Goal: Information Seeking & Learning: Find specific fact

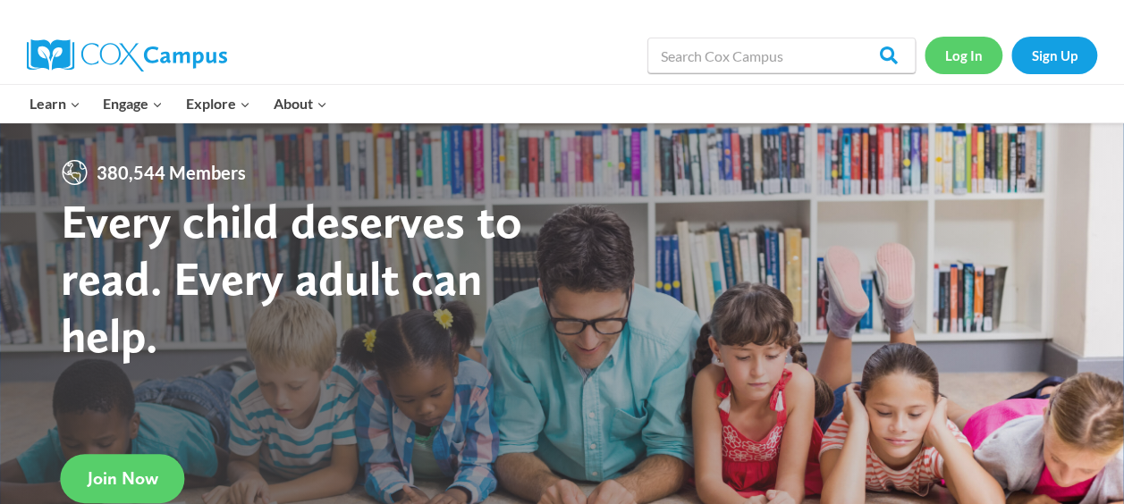
click at [955, 55] on link "Log In" at bounding box center [964, 55] width 78 height 37
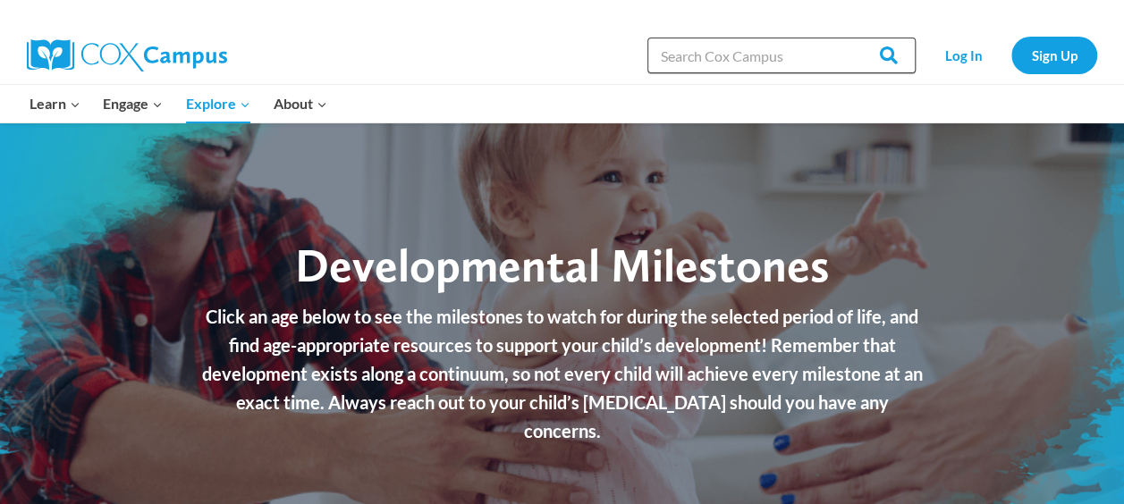
click at [726, 57] on input "Search in [URL][DOMAIN_NAME]" at bounding box center [781, 56] width 268 height 36
paste input "six plus 1 traits of writing early writing rubric pdf"
type input "six plus 1 traits of writing early writing rubric pdf"
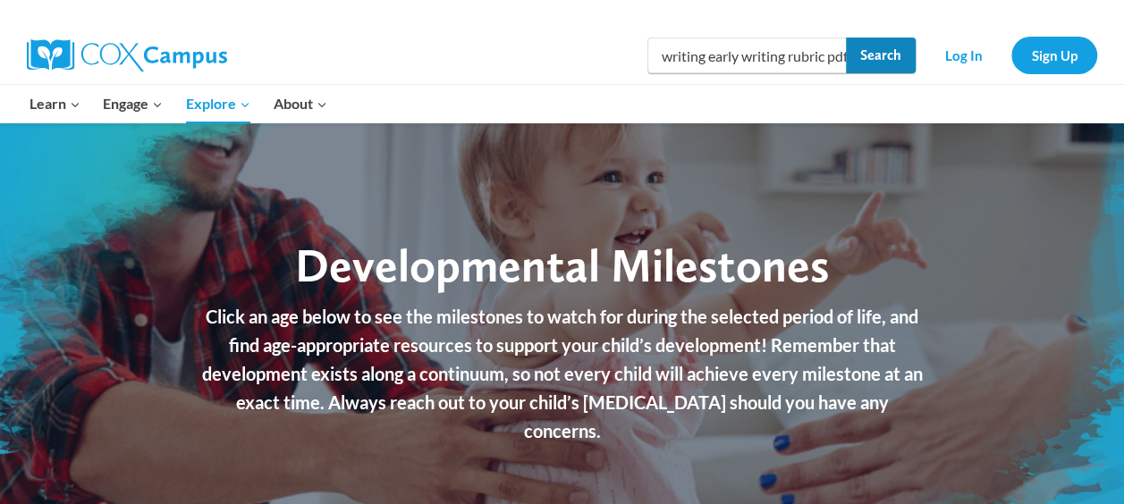
scroll to position [0, 0]
click at [887, 58] on input "Search" at bounding box center [881, 56] width 70 height 36
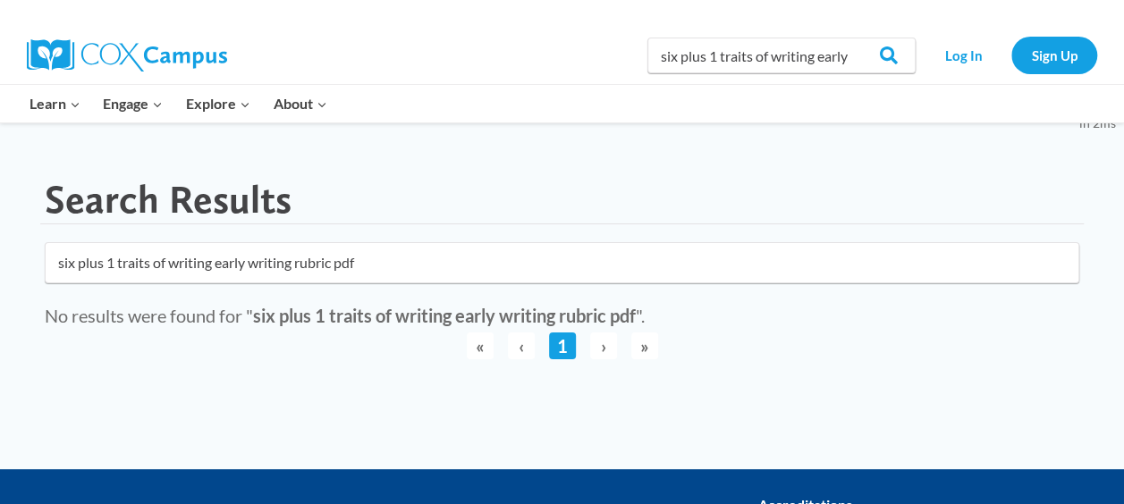
click at [190, 254] on input "six plus 1 traits of writing early writing rubric pdf" at bounding box center [562, 262] width 1035 height 41
click at [165, 263] on input "six plus 1 traits of writing early writing rubric pdf" at bounding box center [562, 262] width 1035 height 41
click at [637, 243] on input "writing early writing rubric pdf" at bounding box center [562, 262] width 1035 height 41
click at [648, 266] on input "writing early writing rubric pdf" at bounding box center [562, 262] width 1035 height 41
click button "submit" at bounding box center [0, 0] width 0 height 0
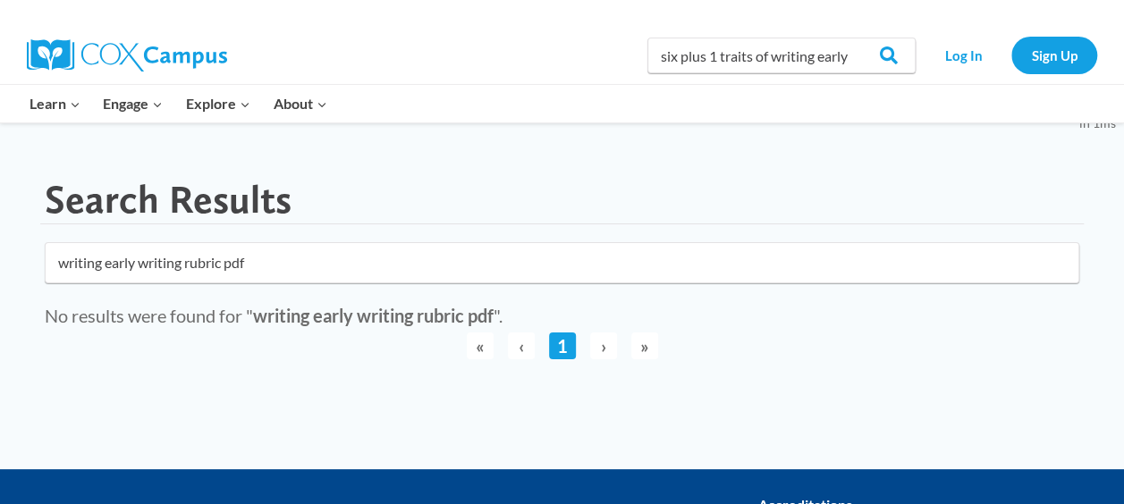
click at [610, 271] on input "writing early writing rubric pdf" at bounding box center [562, 262] width 1035 height 41
click button "submit" at bounding box center [0, 0] width 0 height 0
click at [405, 261] on input "writing early writing rubric pdf" at bounding box center [562, 262] width 1035 height 41
click button "submit" at bounding box center [0, 0] width 0 height 0
click at [297, 264] on input "writing early writing rubric" at bounding box center [562, 262] width 1035 height 41
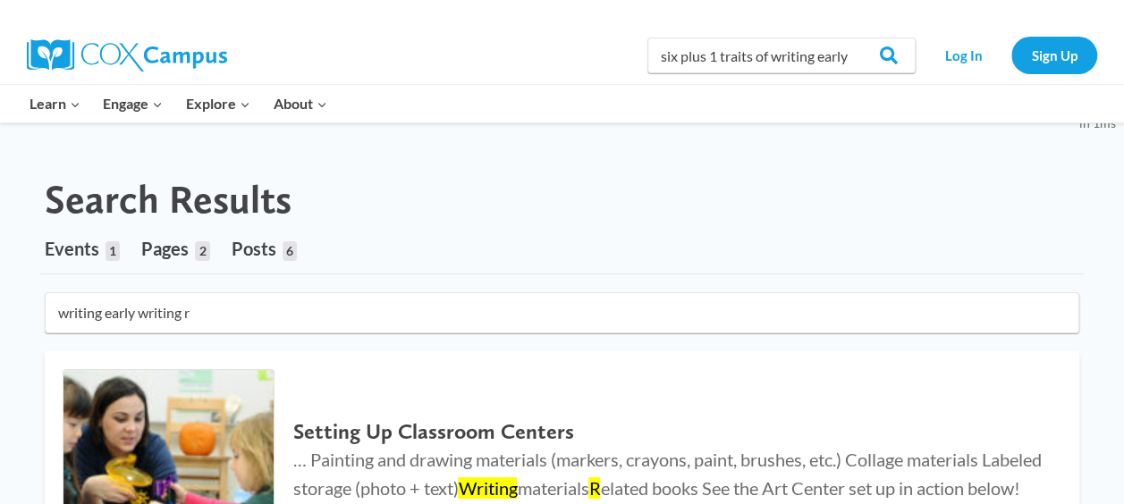
type input "writing early writing r"
